Goal: Information Seeking & Learning: Learn about a topic

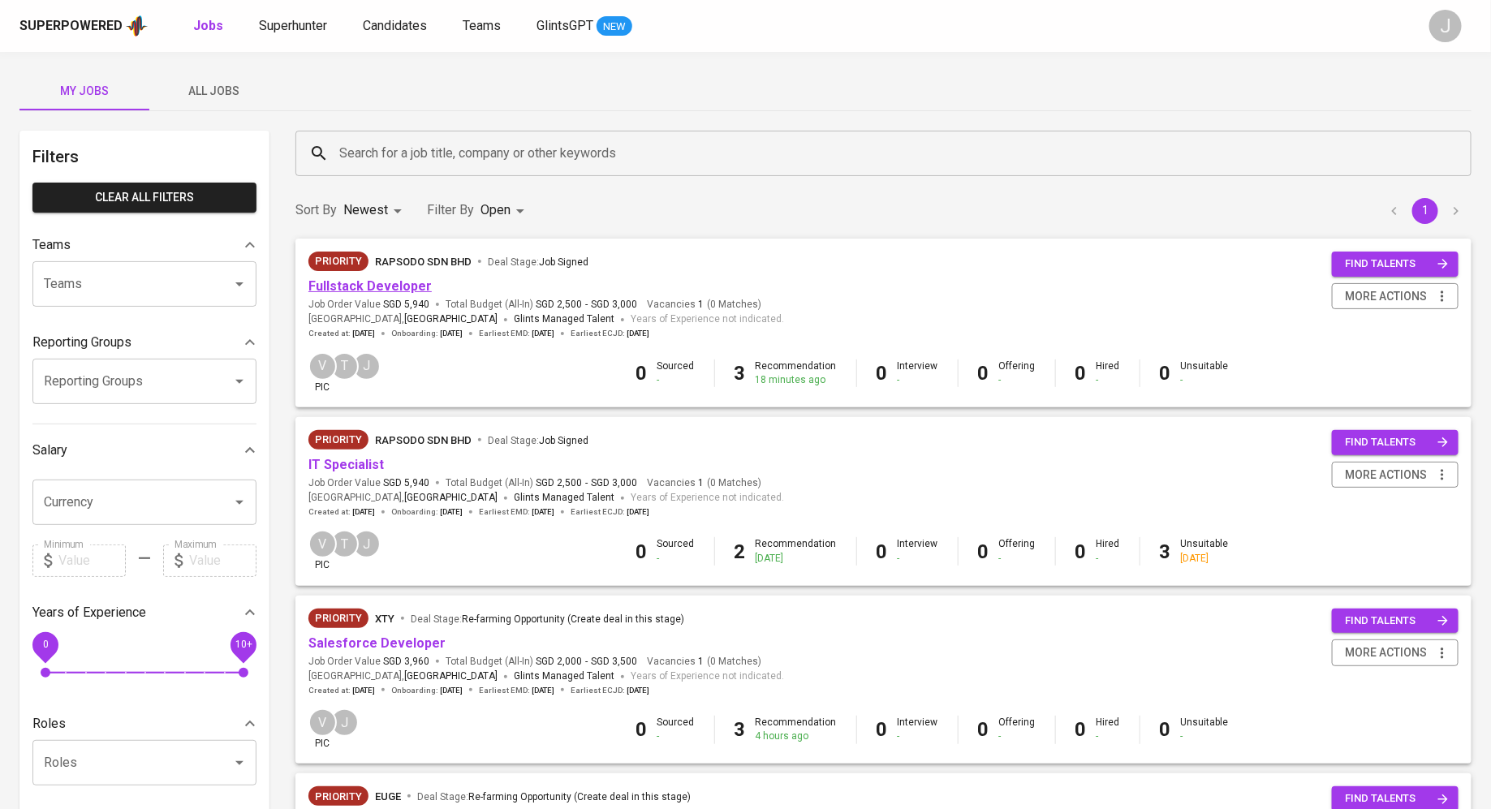
click at [369, 286] on link "Fullstack Developer" at bounding box center [370, 285] width 123 height 15
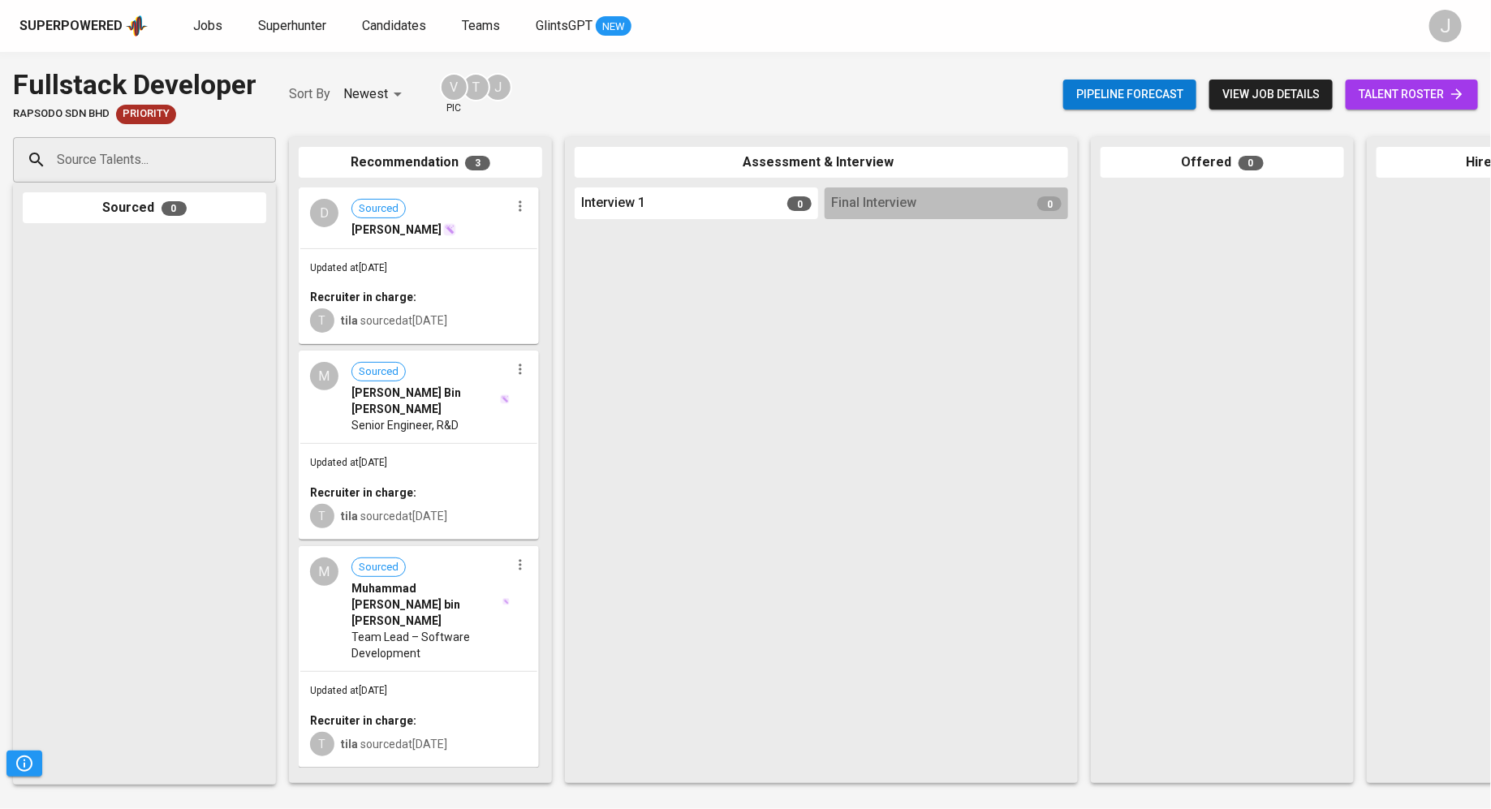
click at [368, 423] on span "Senior Engineer, R&D" at bounding box center [405, 425] width 107 height 16
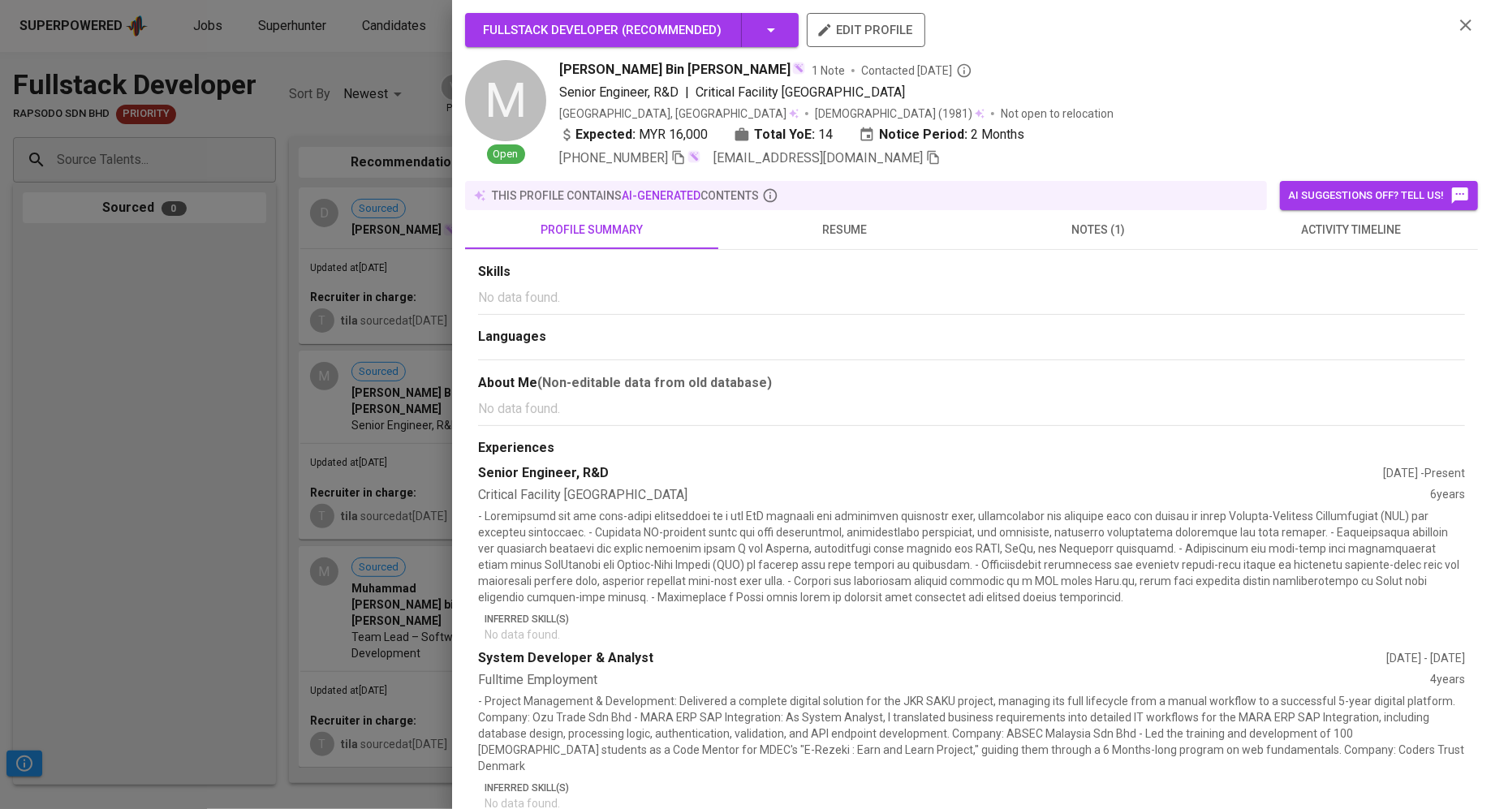
click at [261, 422] on div at bounding box center [745, 404] width 1491 height 809
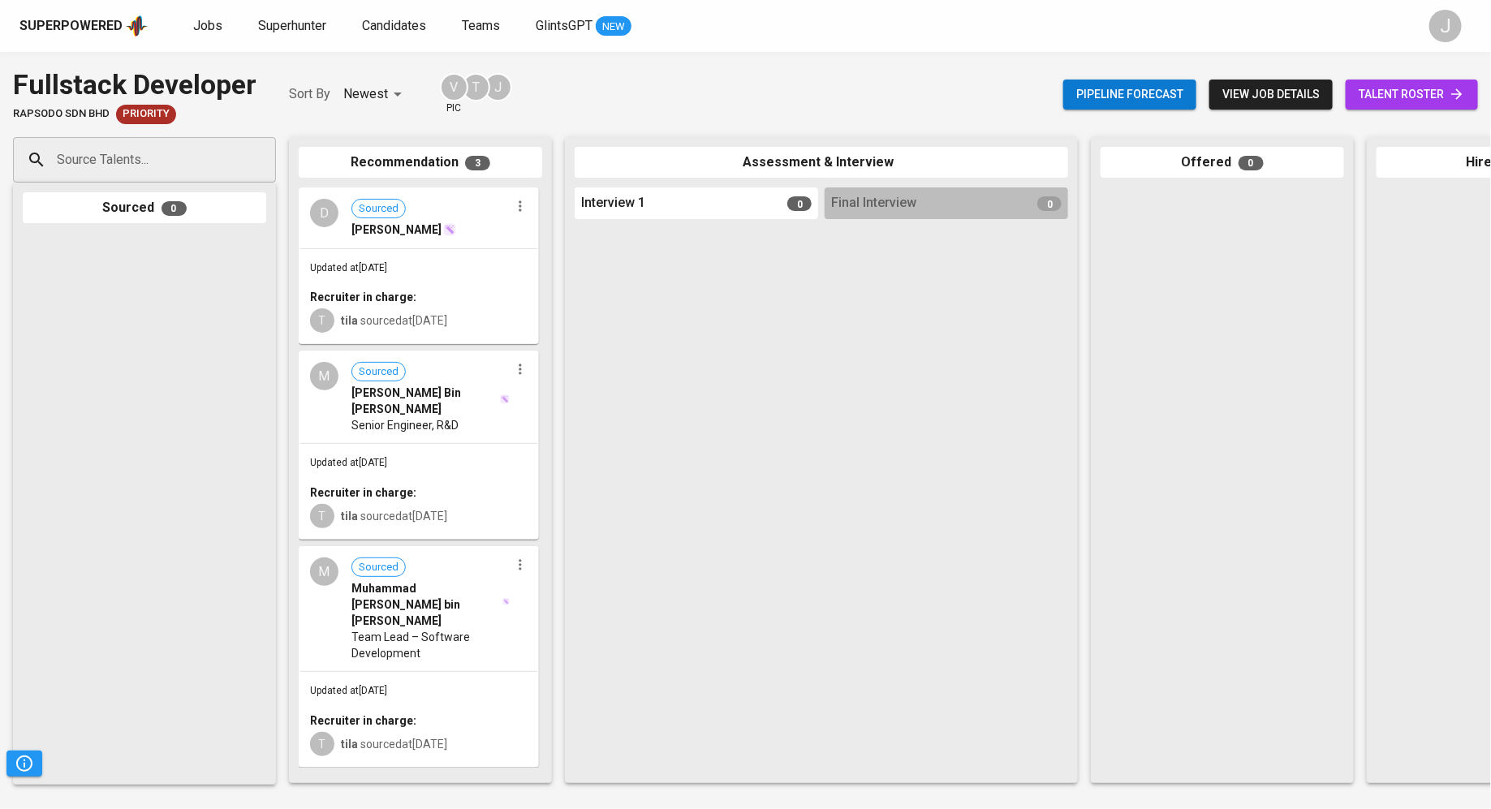
click at [387, 262] on span "Updated at [DATE]" at bounding box center [348, 267] width 77 height 11
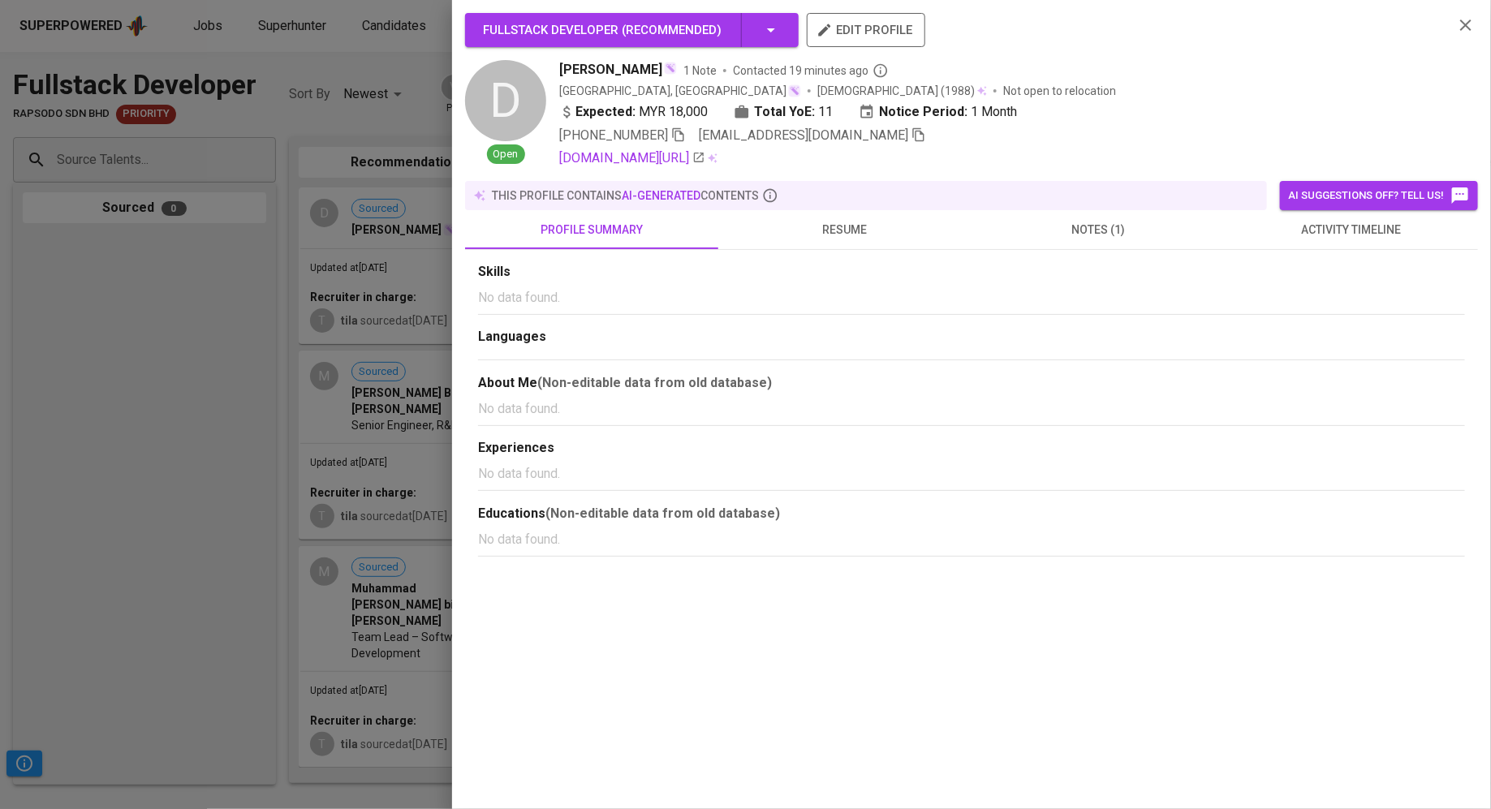
click at [859, 239] on button "resume" at bounding box center [844, 229] width 253 height 39
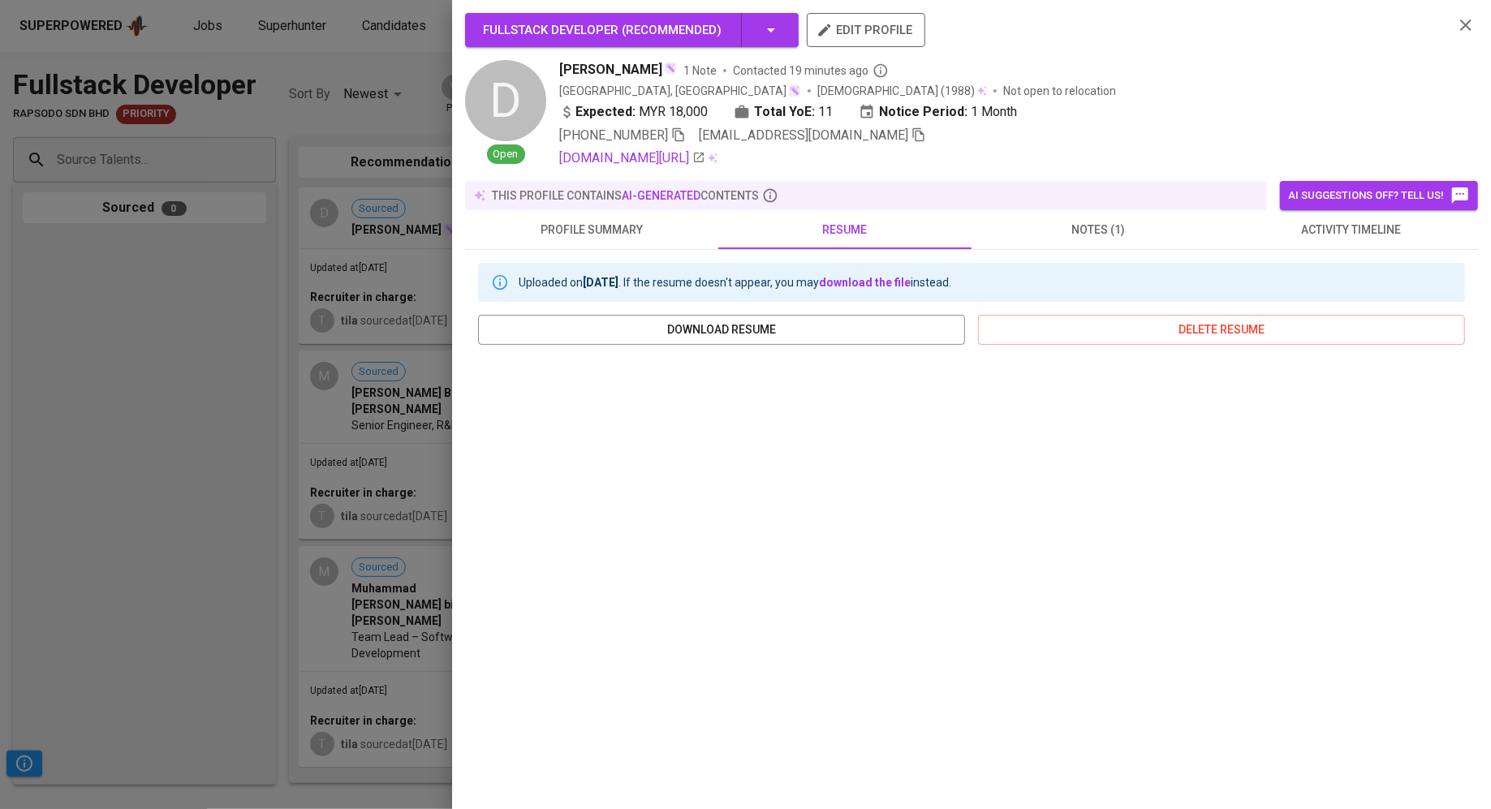
click at [50, 334] on div at bounding box center [745, 404] width 1491 height 809
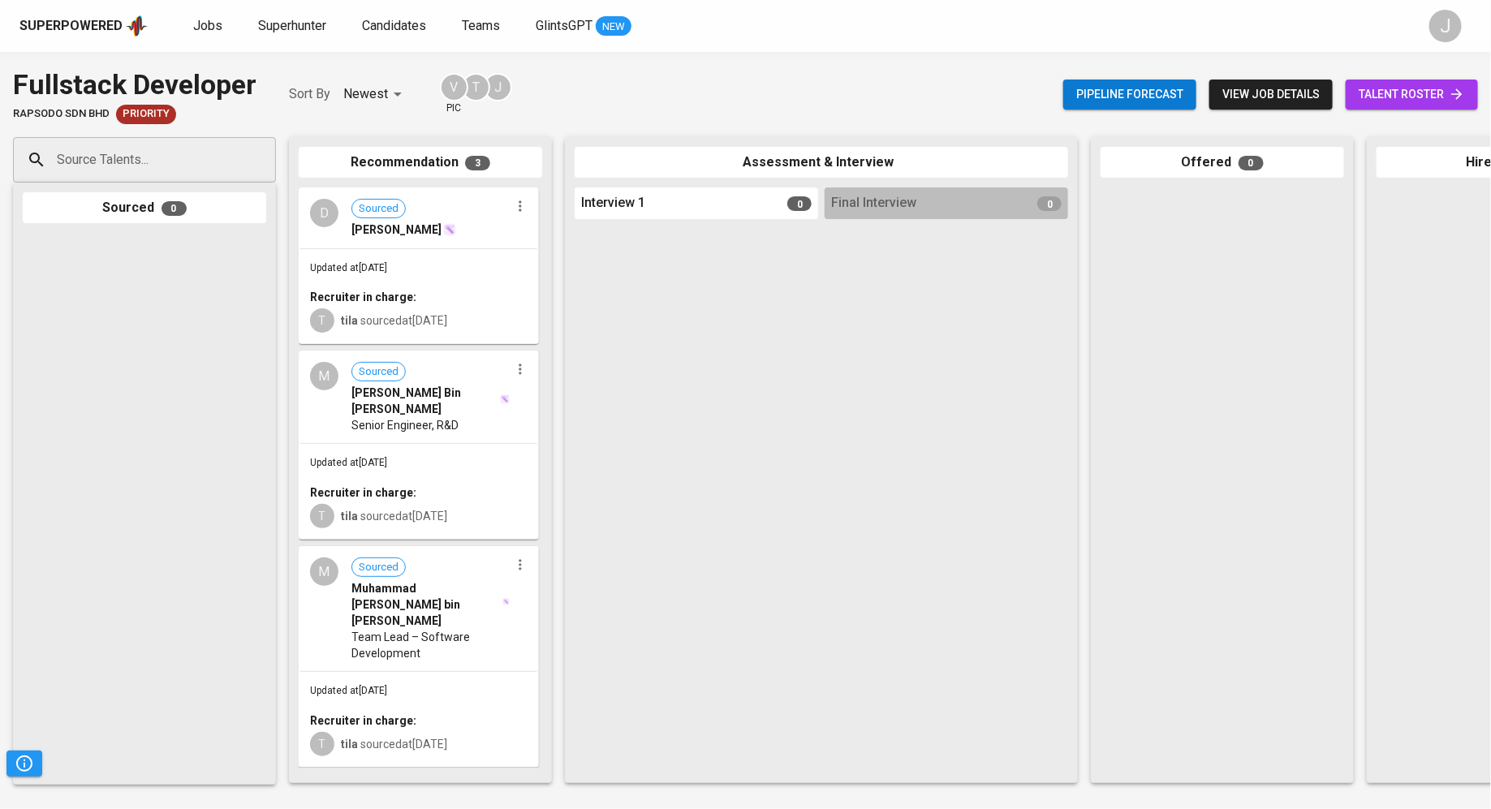
click at [182, 33] on div "Superpowered Jobs Superhunter Candidates Teams GlintsGPT NEW" at bounding box center [719, 26] width 1400 height 24
click at [205, 24] on span "Jobs" at bounding box center [207, 25] width 29 height 15
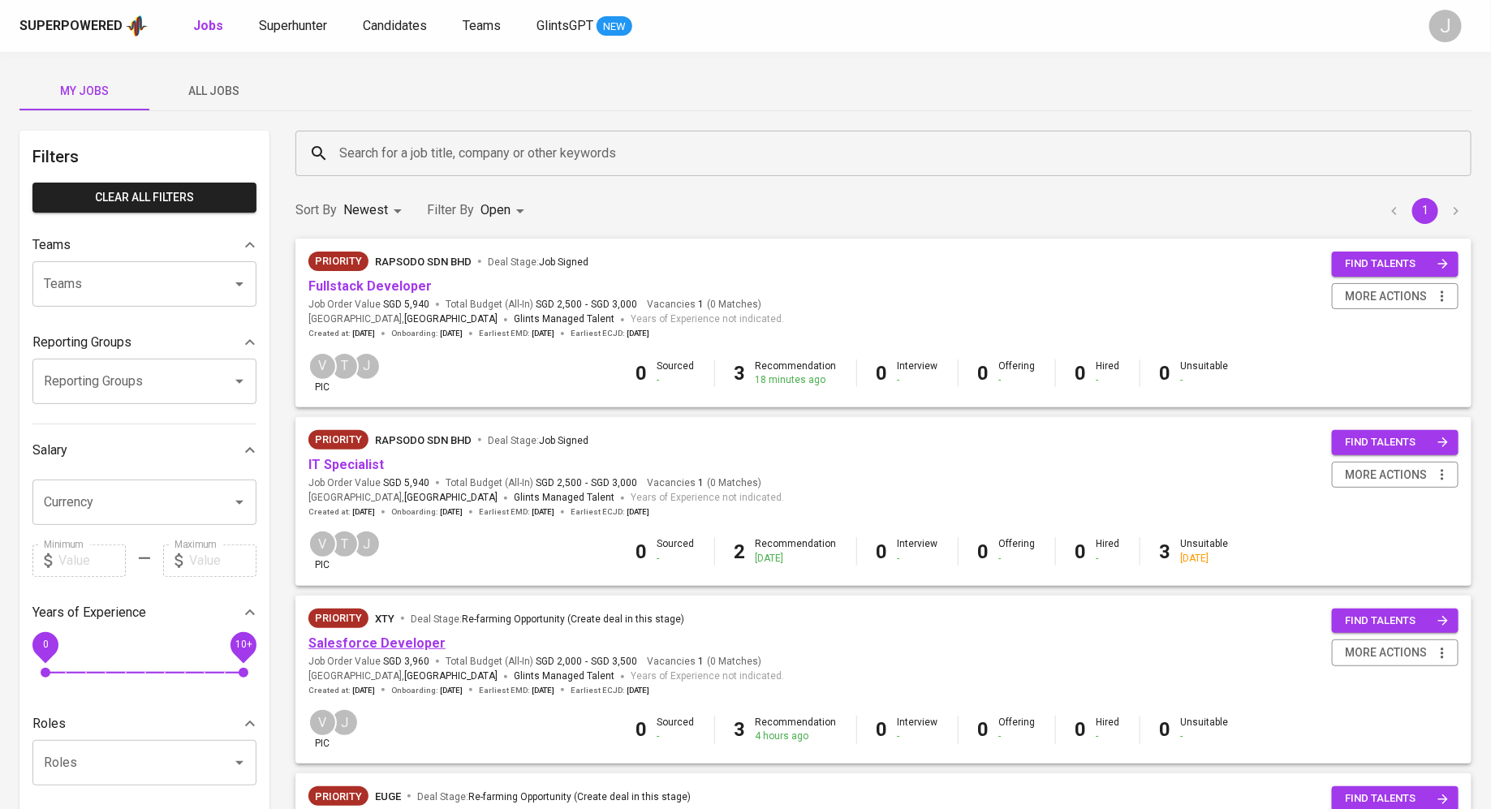
click at [370, 645] on link "Salesforce Developer" at bounding box center [377, 643] width 137 height 15
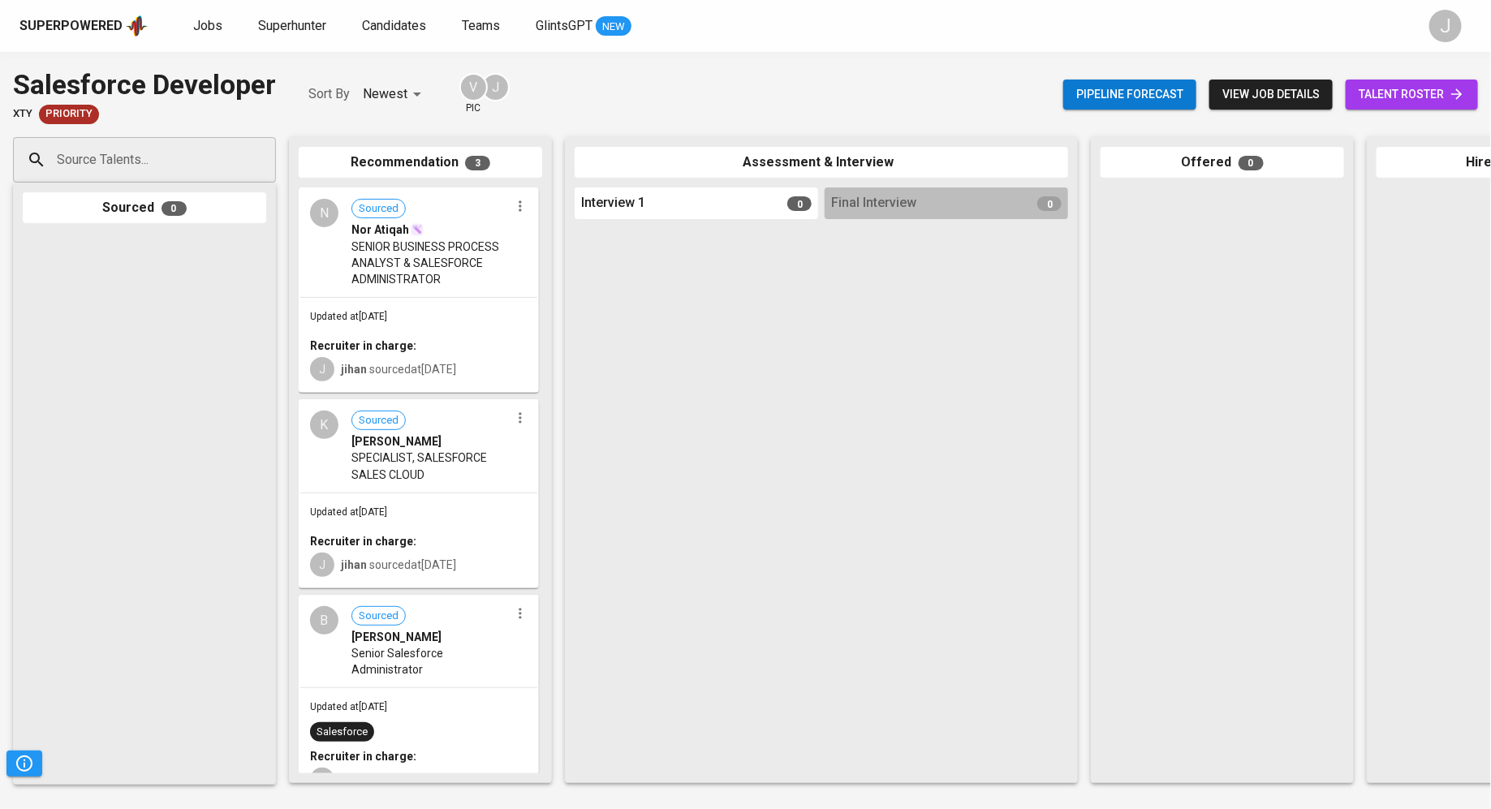
click at [464, 667] on span "Senior Salesforce Administrator" at bounding box center [431, 661] width 158 height 32
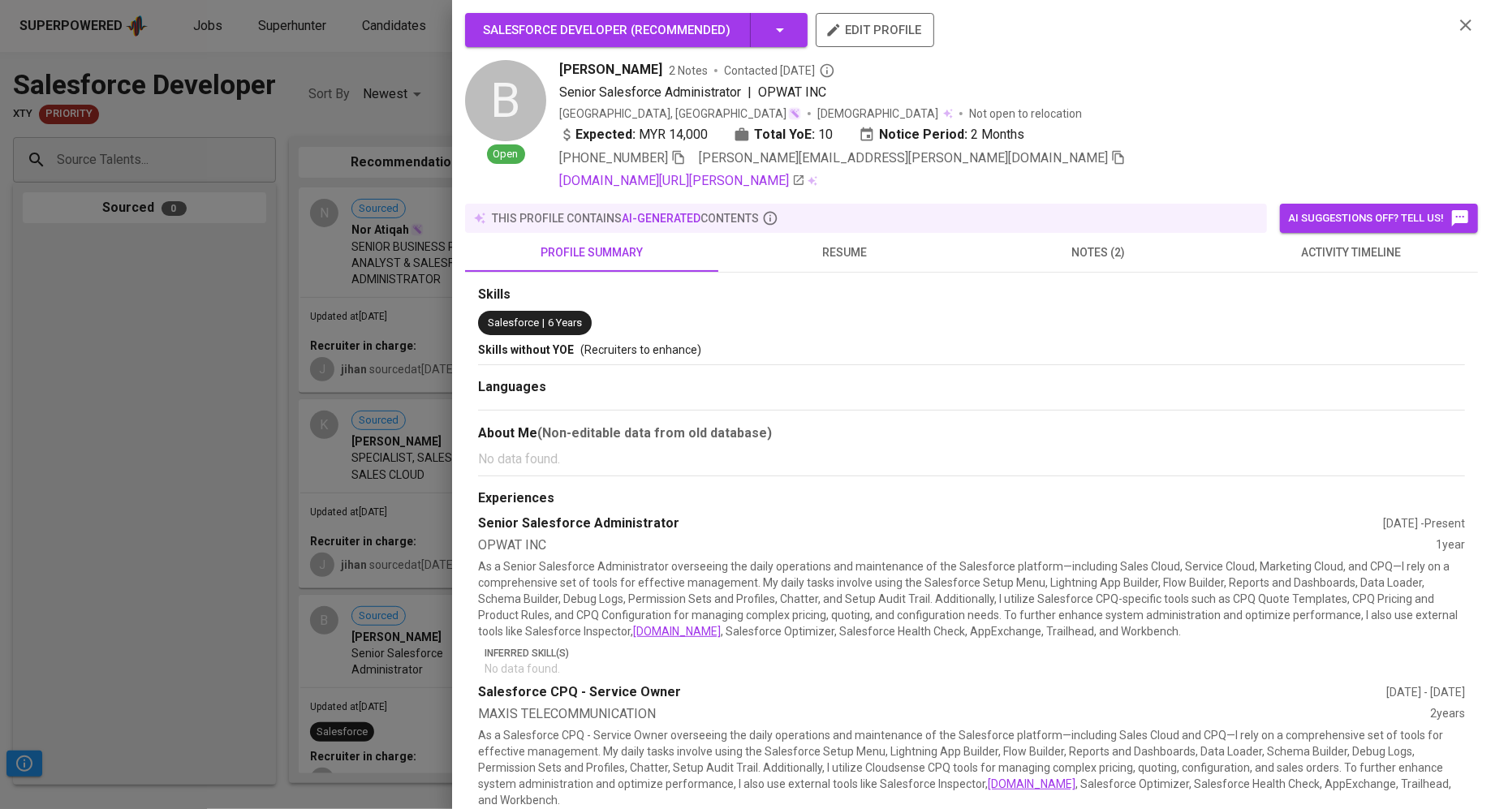
click at [675, 149] on div "[PHONE_NUMBER] [PERSON_NAME][EMAIL_ADDRESS][PERSON_NAME][DOMAIN_NAME]" at bounding box center [842, 158] width 567 height 19
click at [671, 153] on icon "button" at bounding box center [678, 157] width 15 height 15
click at [820, 253] on span "resume" at bounding box center [845, 253] width 234 height 20
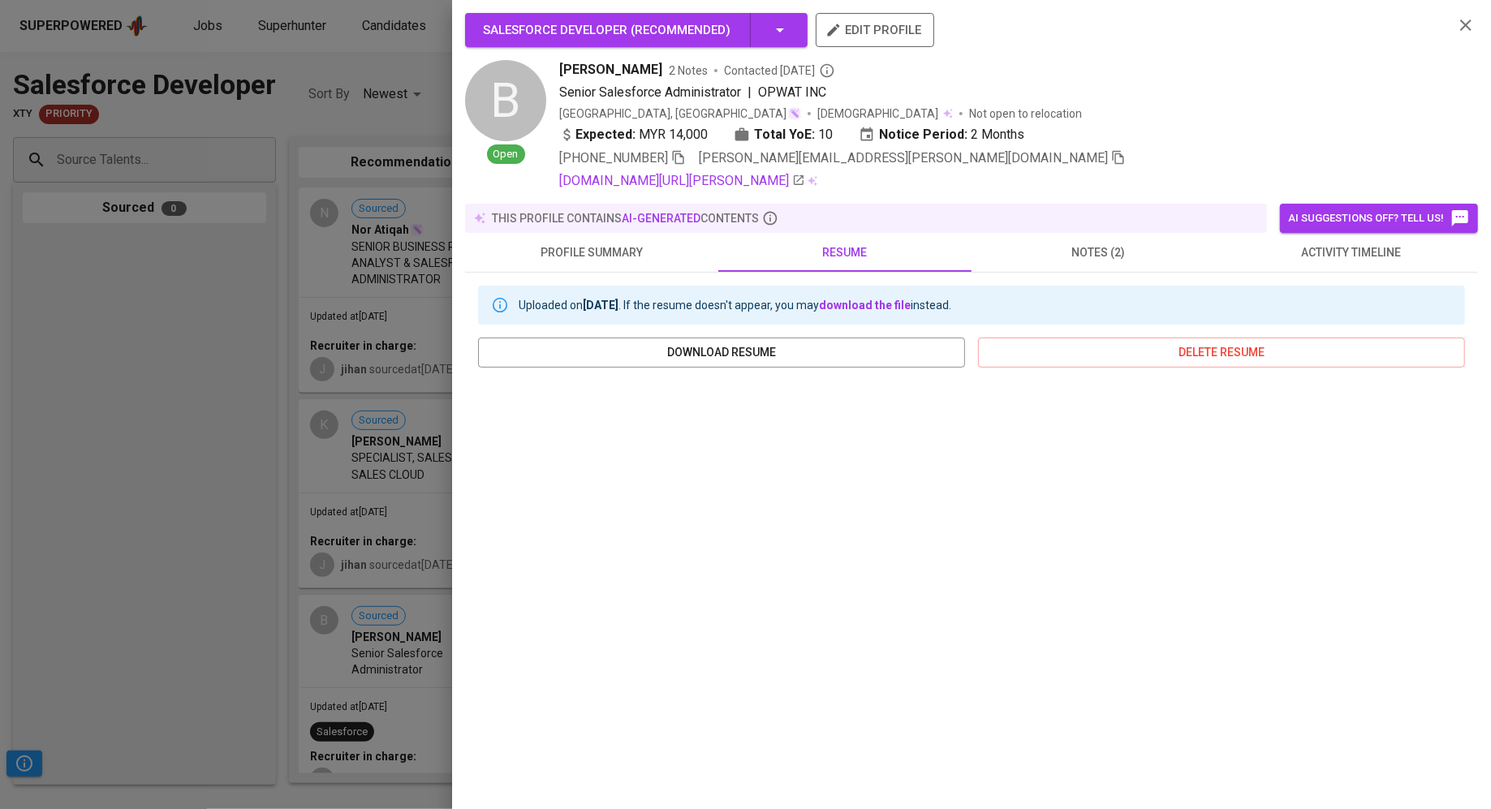
click at [1064, 248] on span "notes (2)" at bounding box center [1099, 253] width 234 height 20
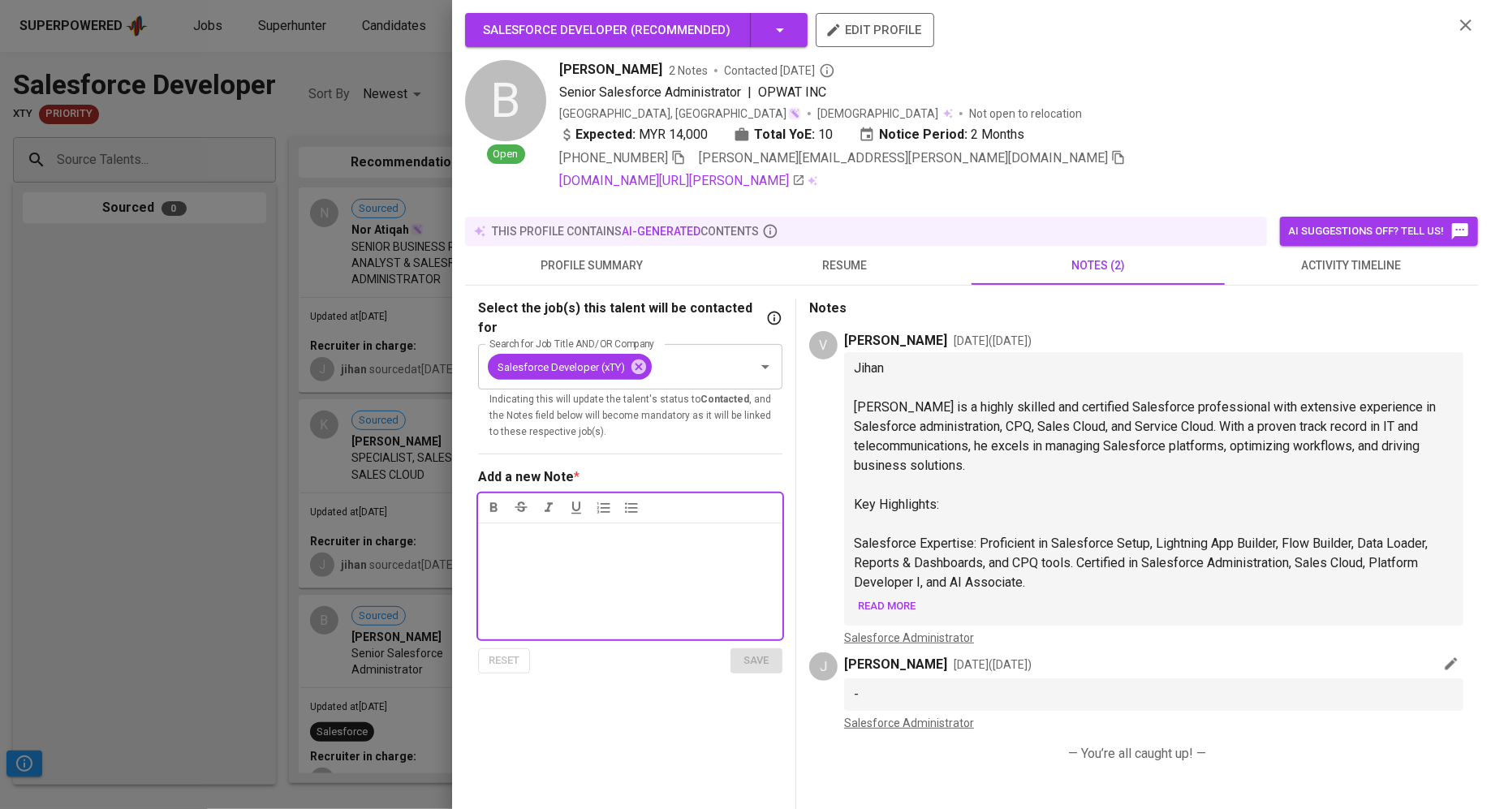
click at [890, 600] on span "Read more" at bounding box center [887, 607] width 58 height 19
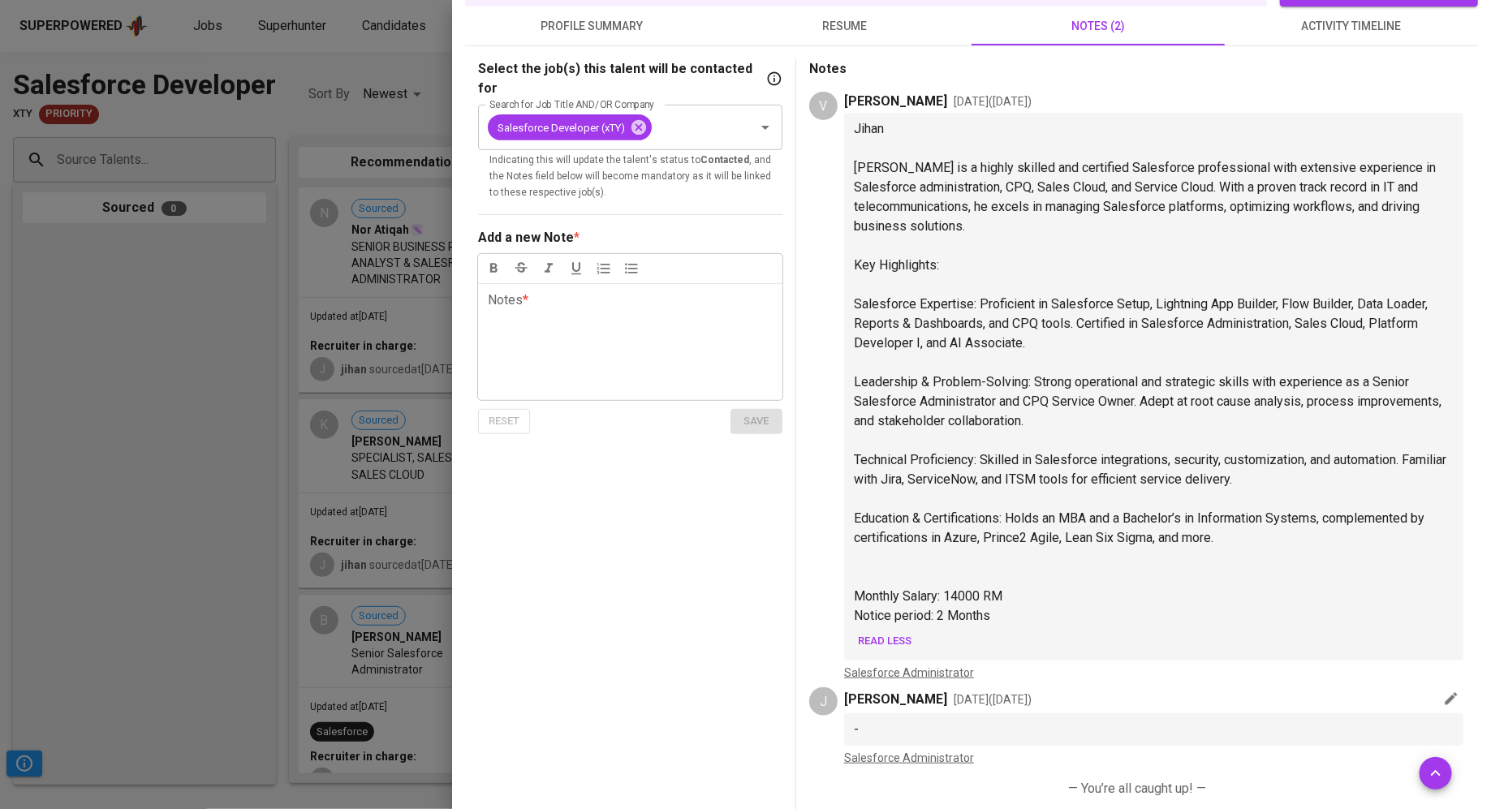
scroll to position [241, 0]
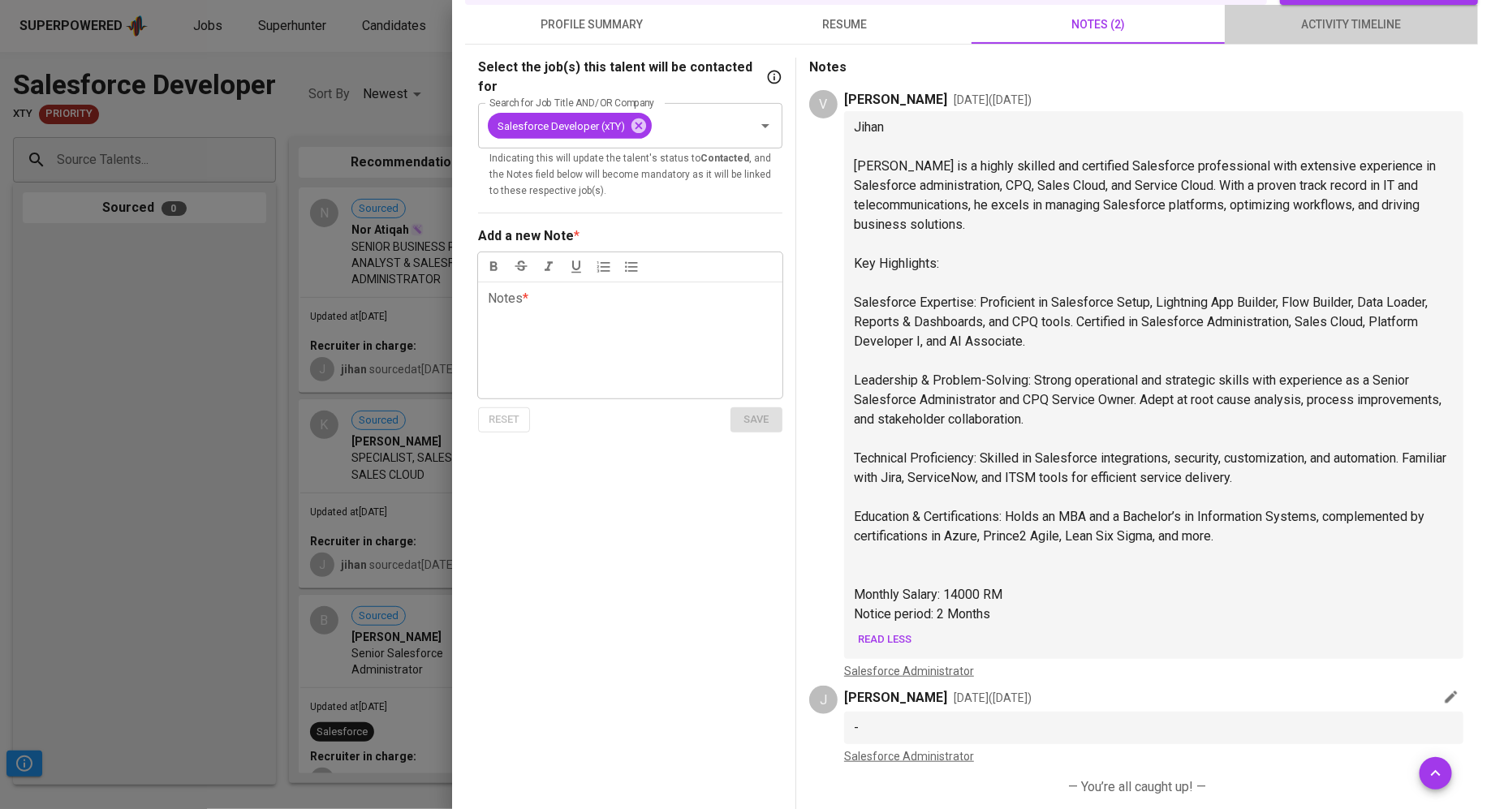
click at [1303, 15] on span "activity timeline" at bounding box center [1352, 25] width 234 height 20
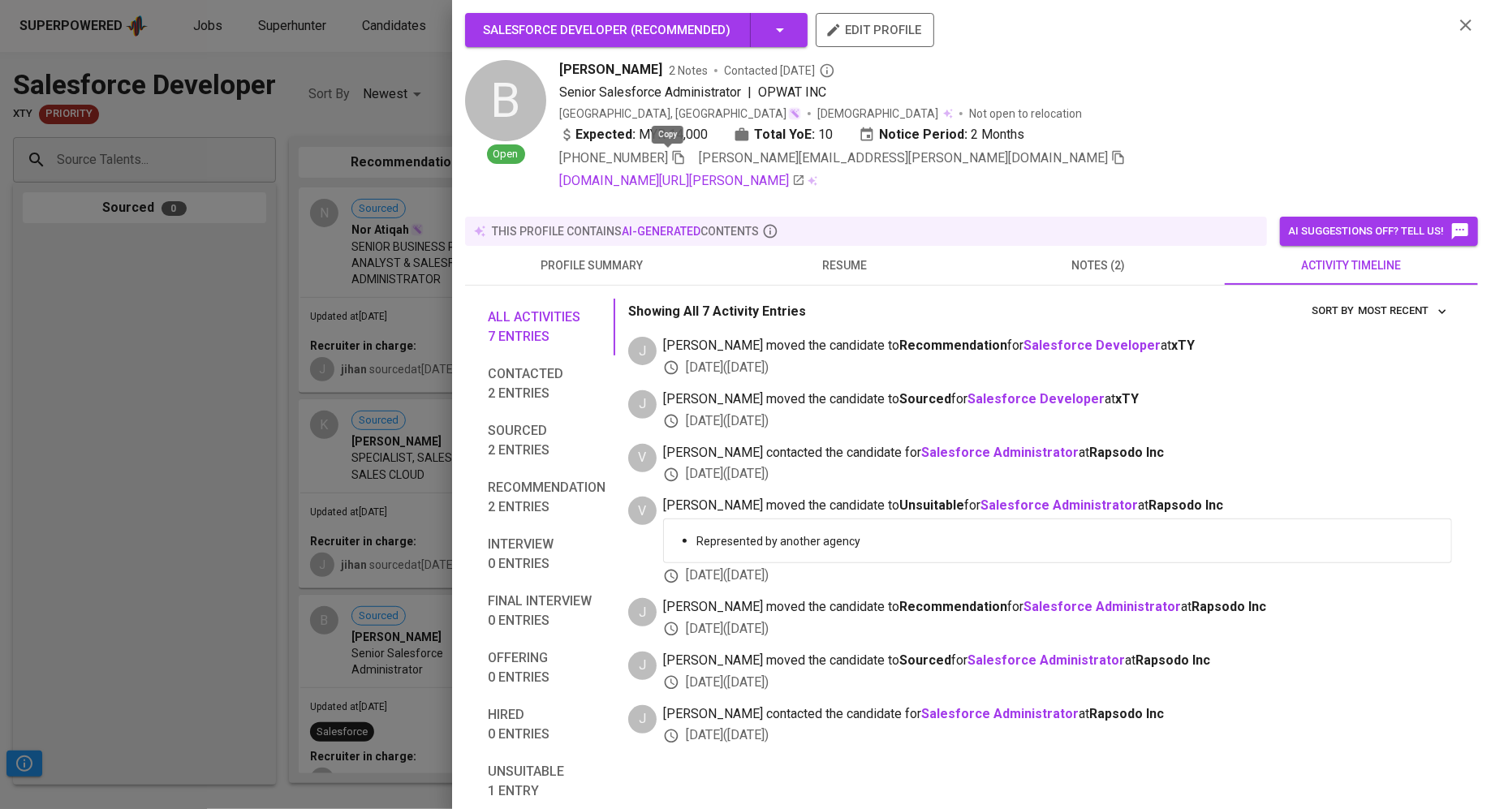
click at [671, 157] on icon "button" at bounding box center [678, 157] width 15 height 15
click at [89, 287] on div at bounding box center [745, 404] width 1491 height 809
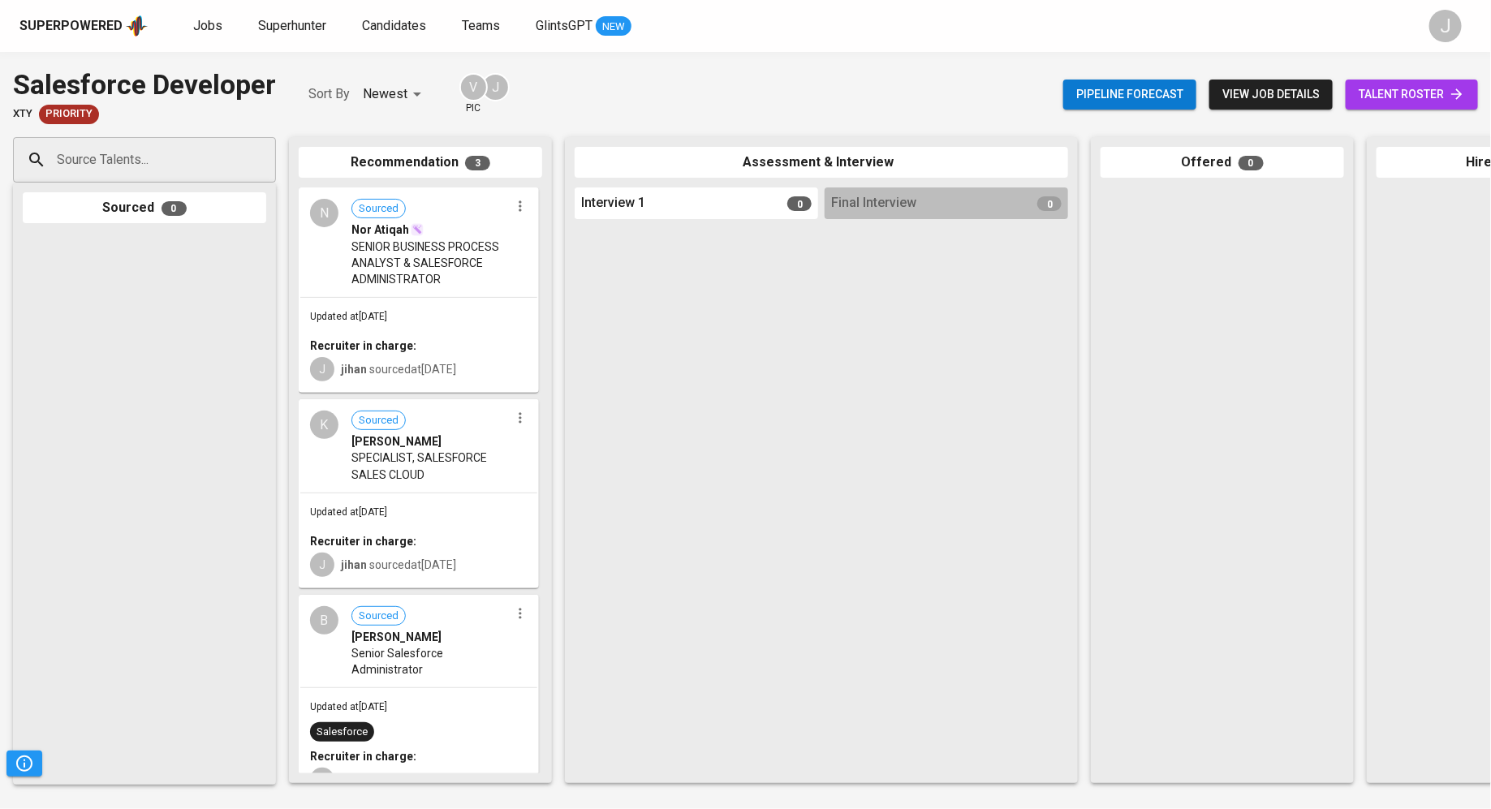
click at [474, 688] on div "Updated at [DATE] Salesforce Recruiter in charge: J jihan sourced at [DATE]" at bounding box center [418, 745] width 237 height 114
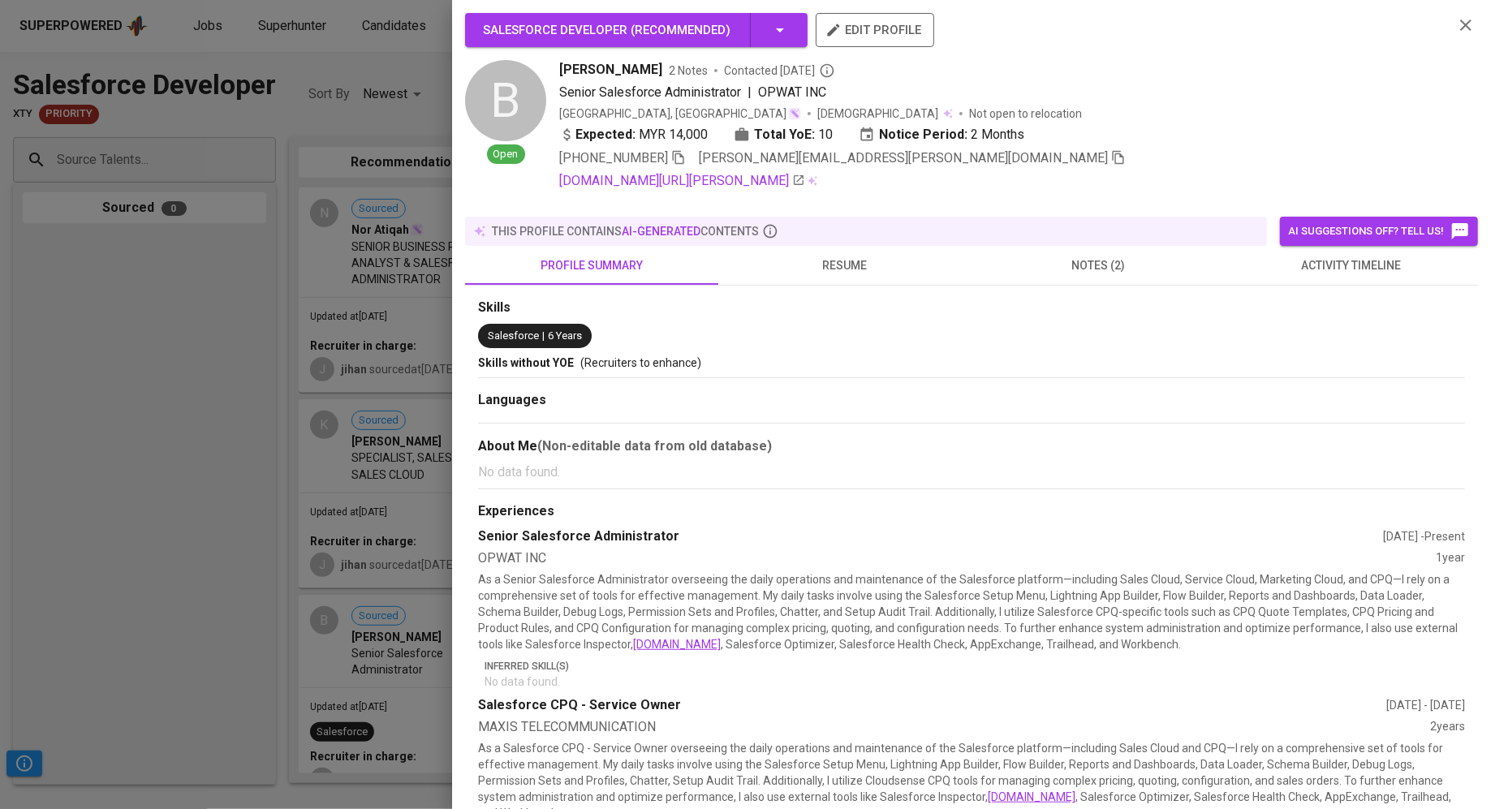
click at [812, 259] on span "resume" at bounding box center [845, 266] width 234 height 20
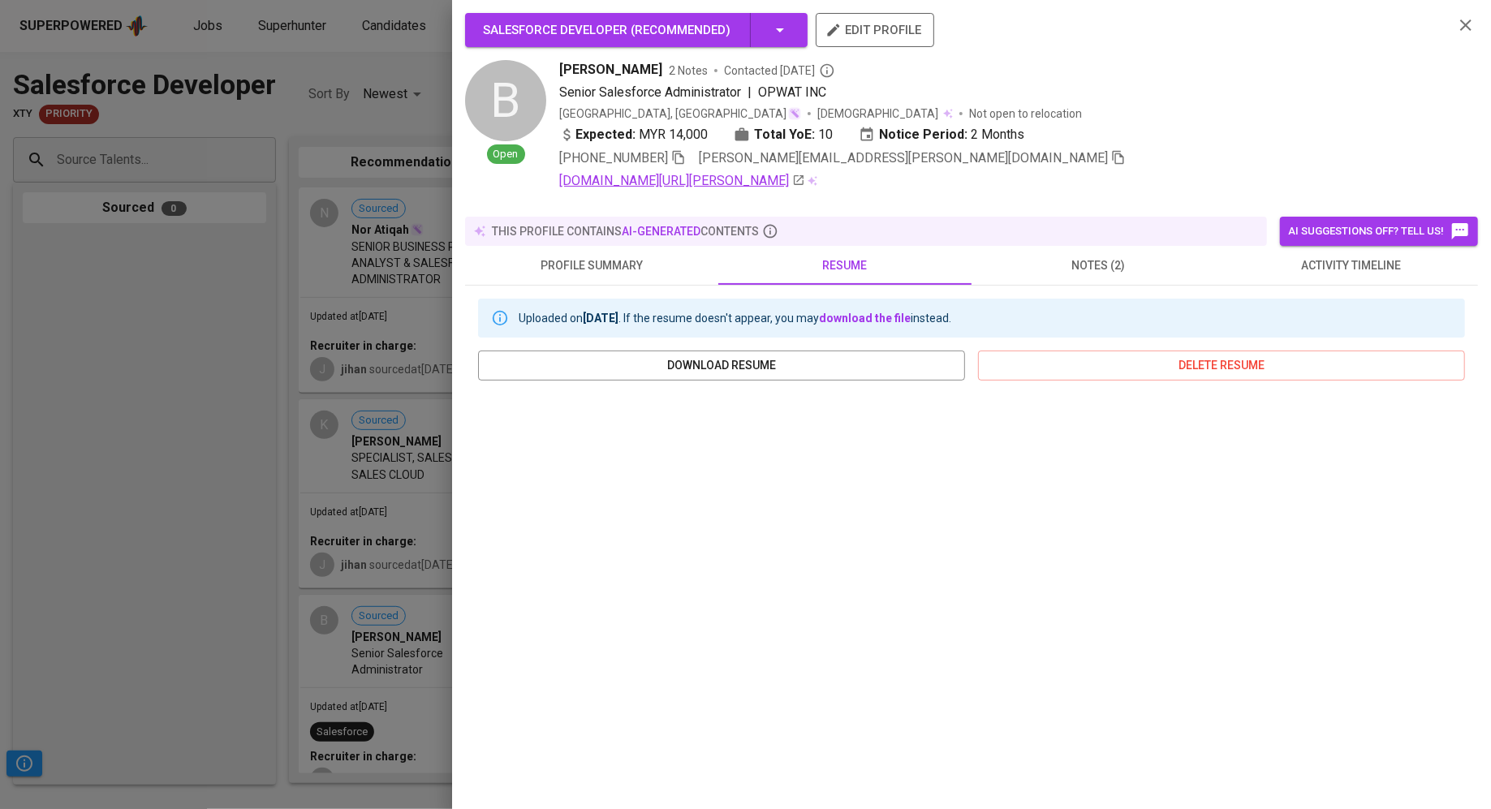
click at [729, 185] on link "[DOMAIN_NAME][URL][PERSON_NAME]" at bounding box center [682, 180] width 246 height 19
